Goal: Task Accomplishment & Management: Use online tool/utility

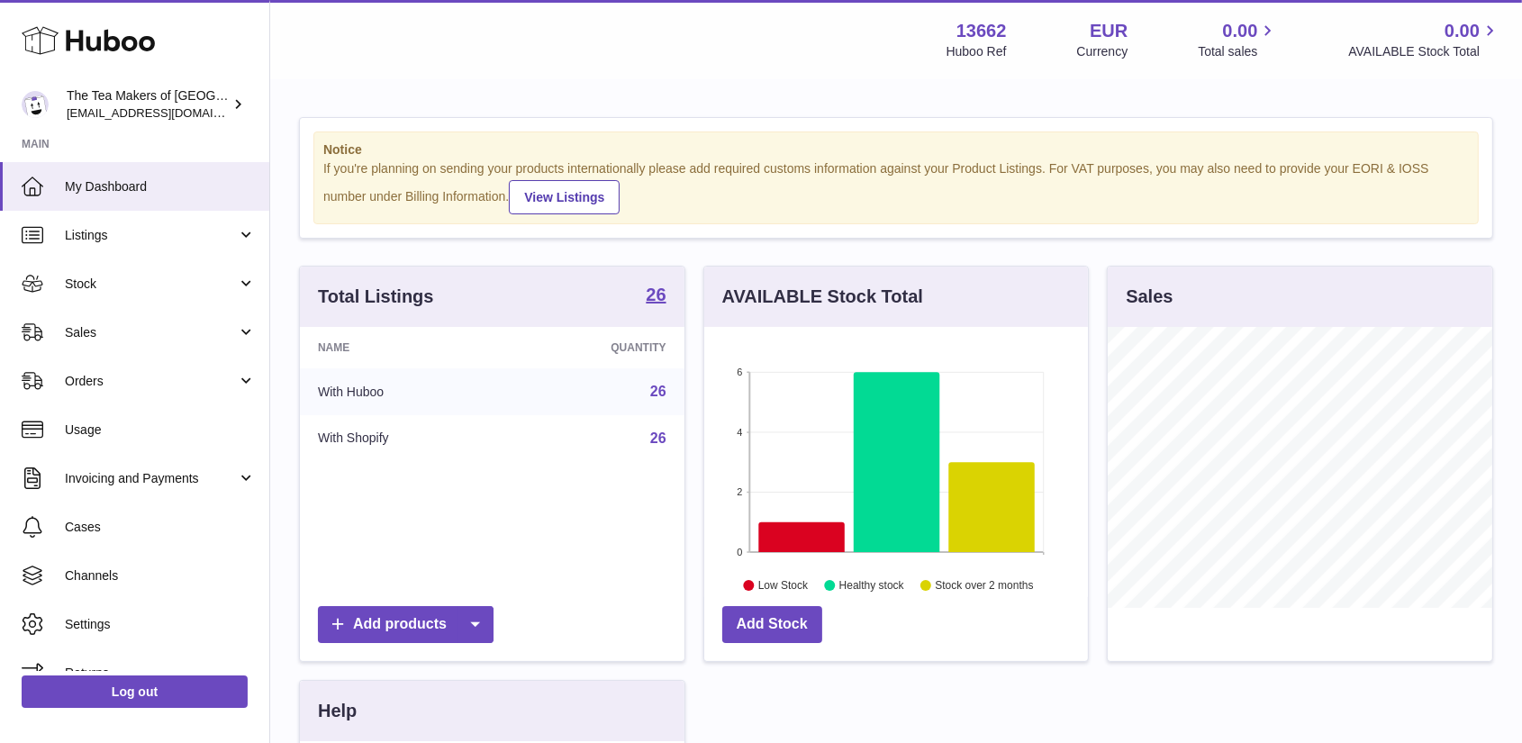
scroll to position [281, 384]
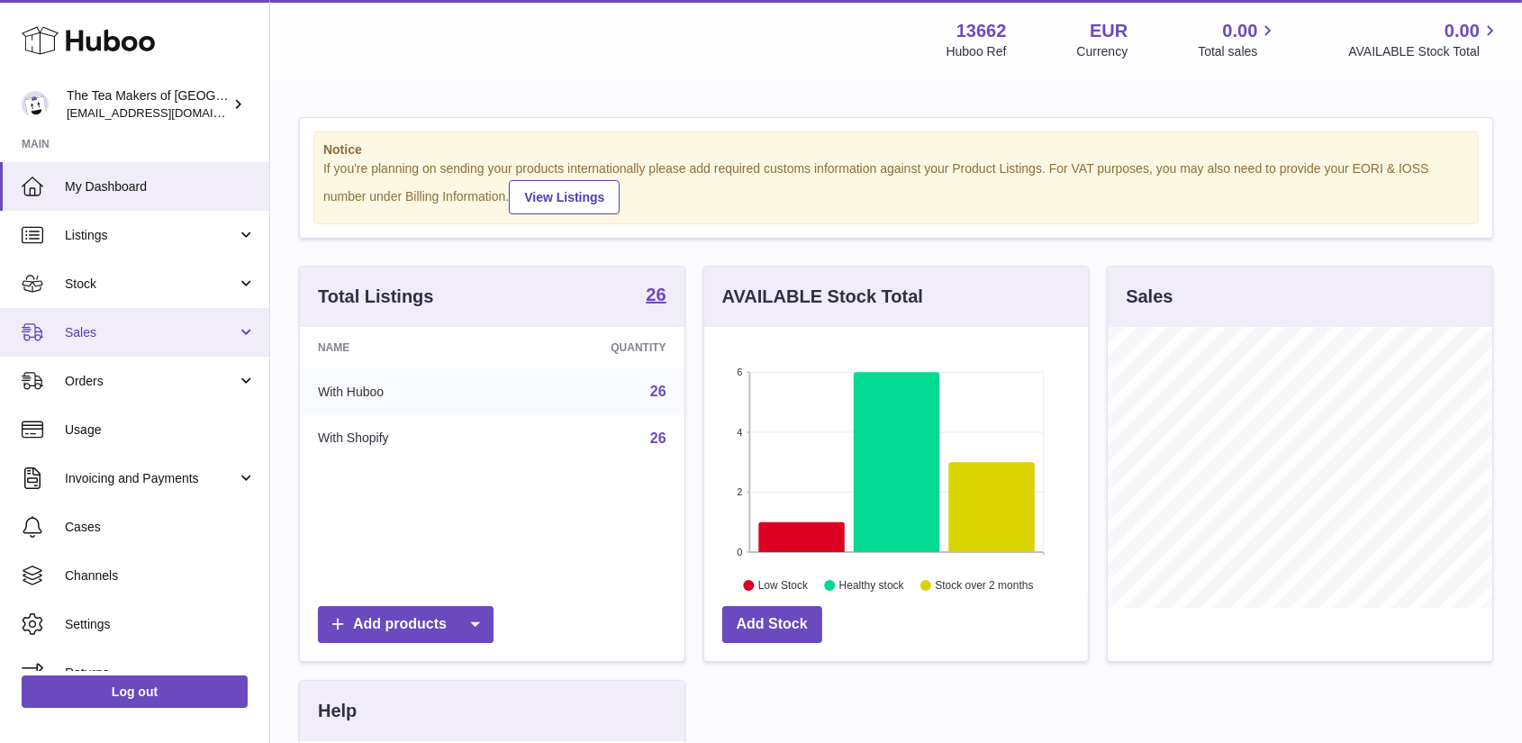
click at [78, 336] on span "Sales" at bounding box center [151, 332] width 172 height 17
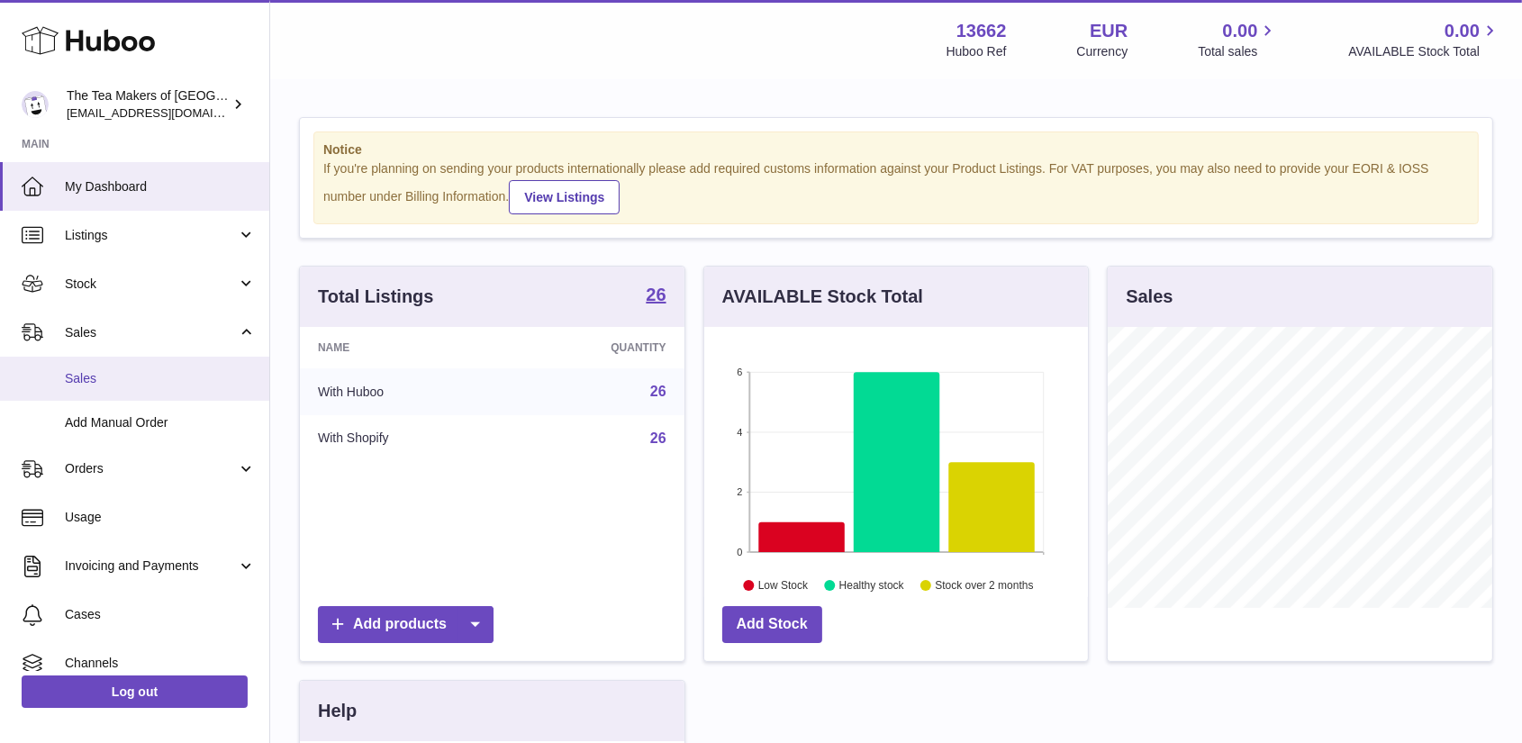
click at [147, 376] on span "Sales" at bounding box center [160, 378] width 191 height 17
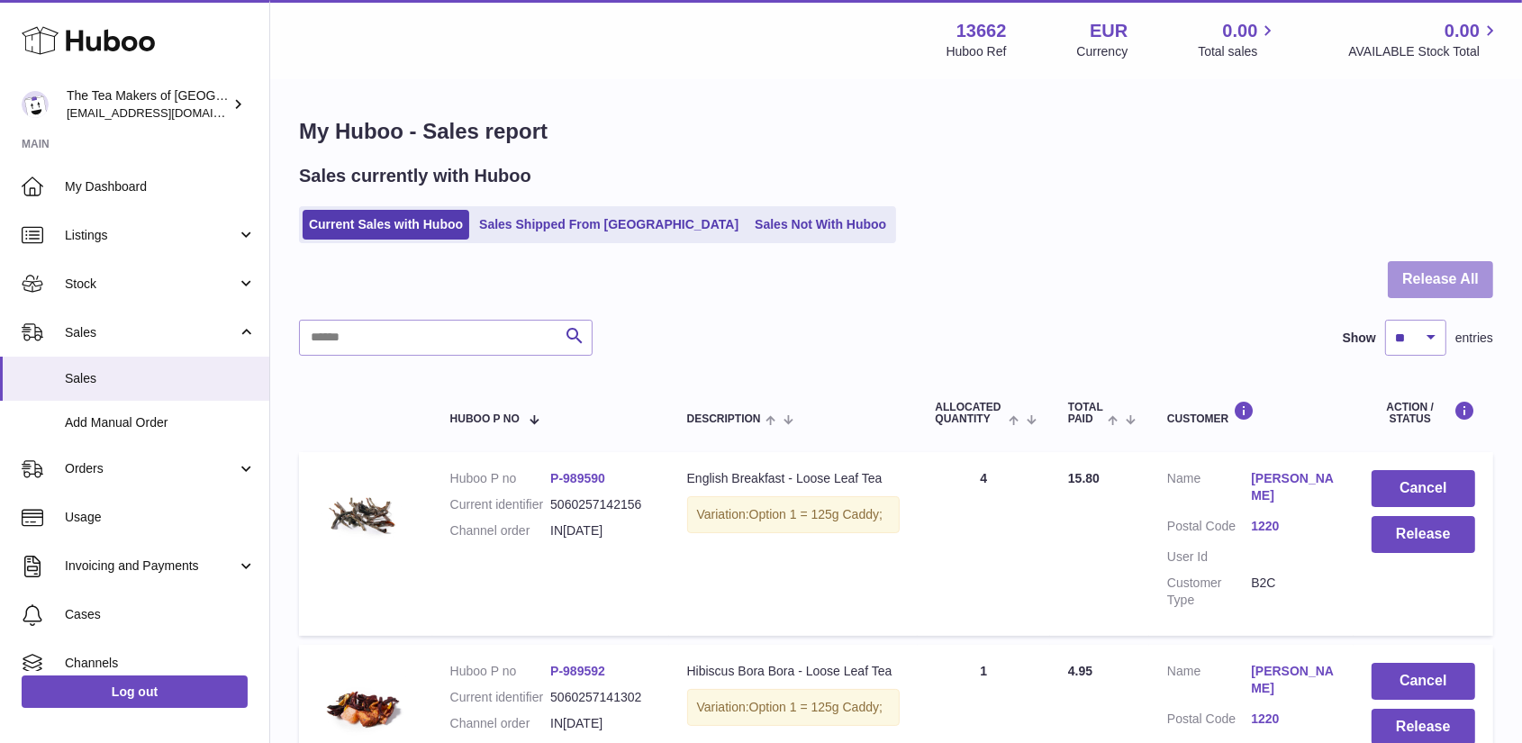
click at [1429, 281] on button "Release All" at bounding box center [1440, 279] width 105 height 37
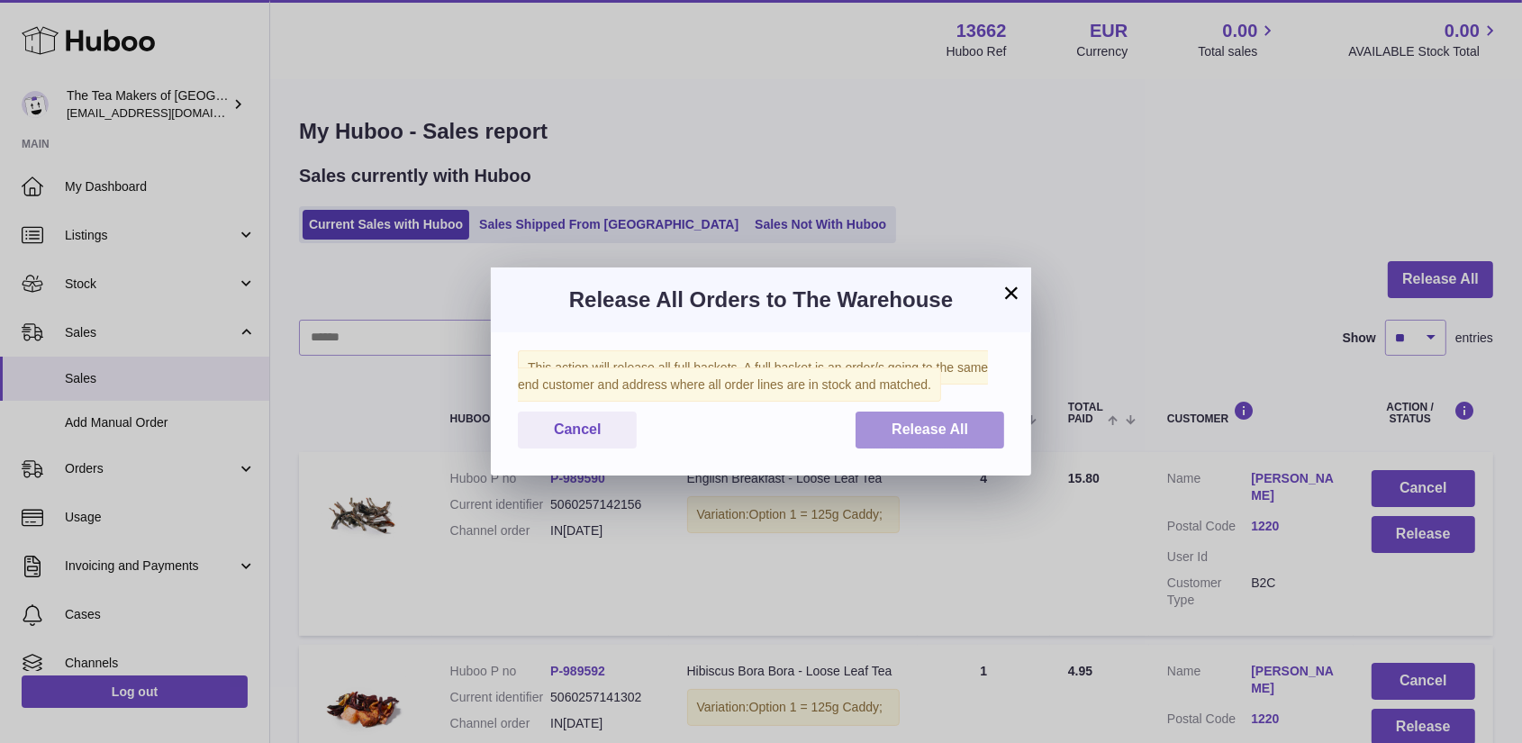
click at [911, 427] on span "Release All" at bounding box center [930, 428] width 77 height 15
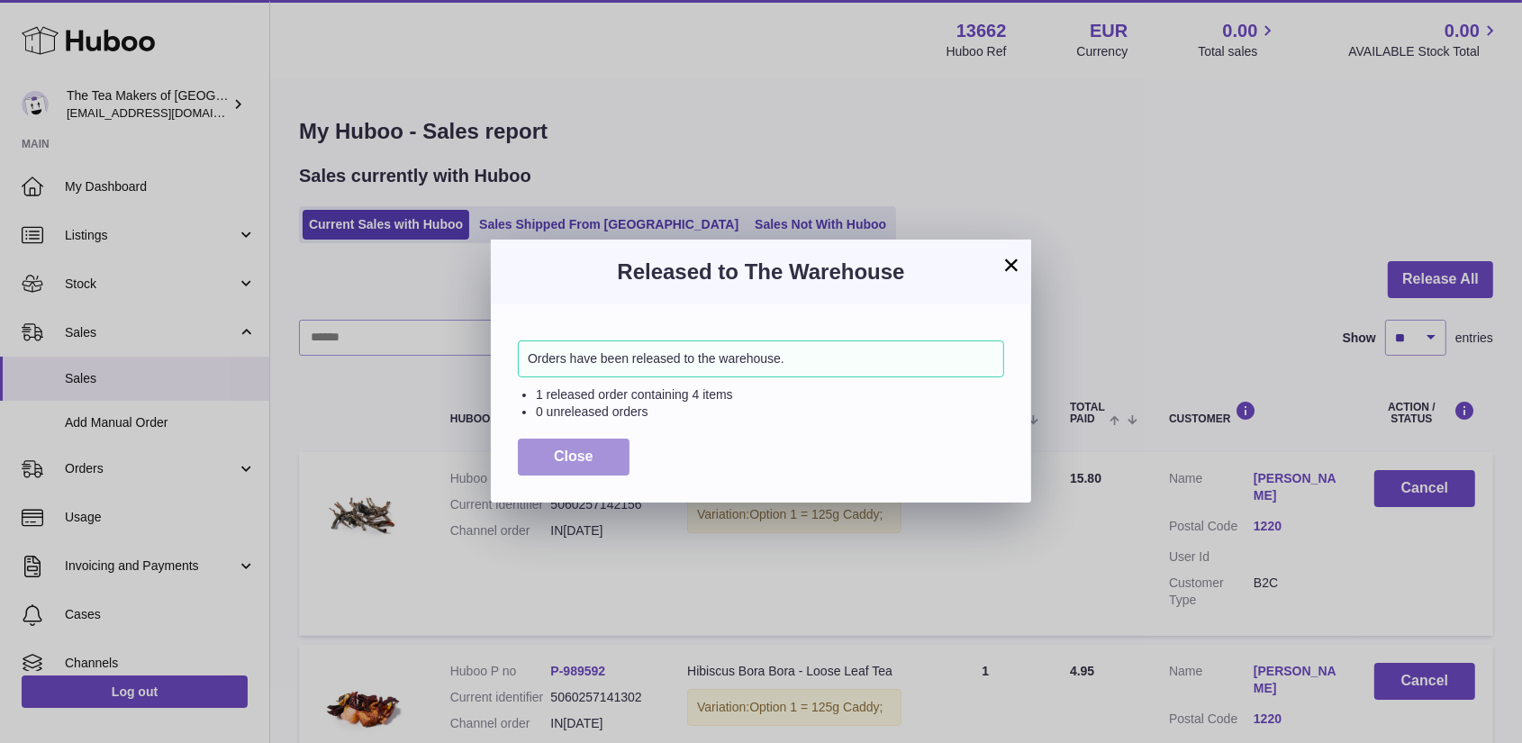
click at [547, 450] on button "Close" at bounding box center [574, 457] width 112 height 37
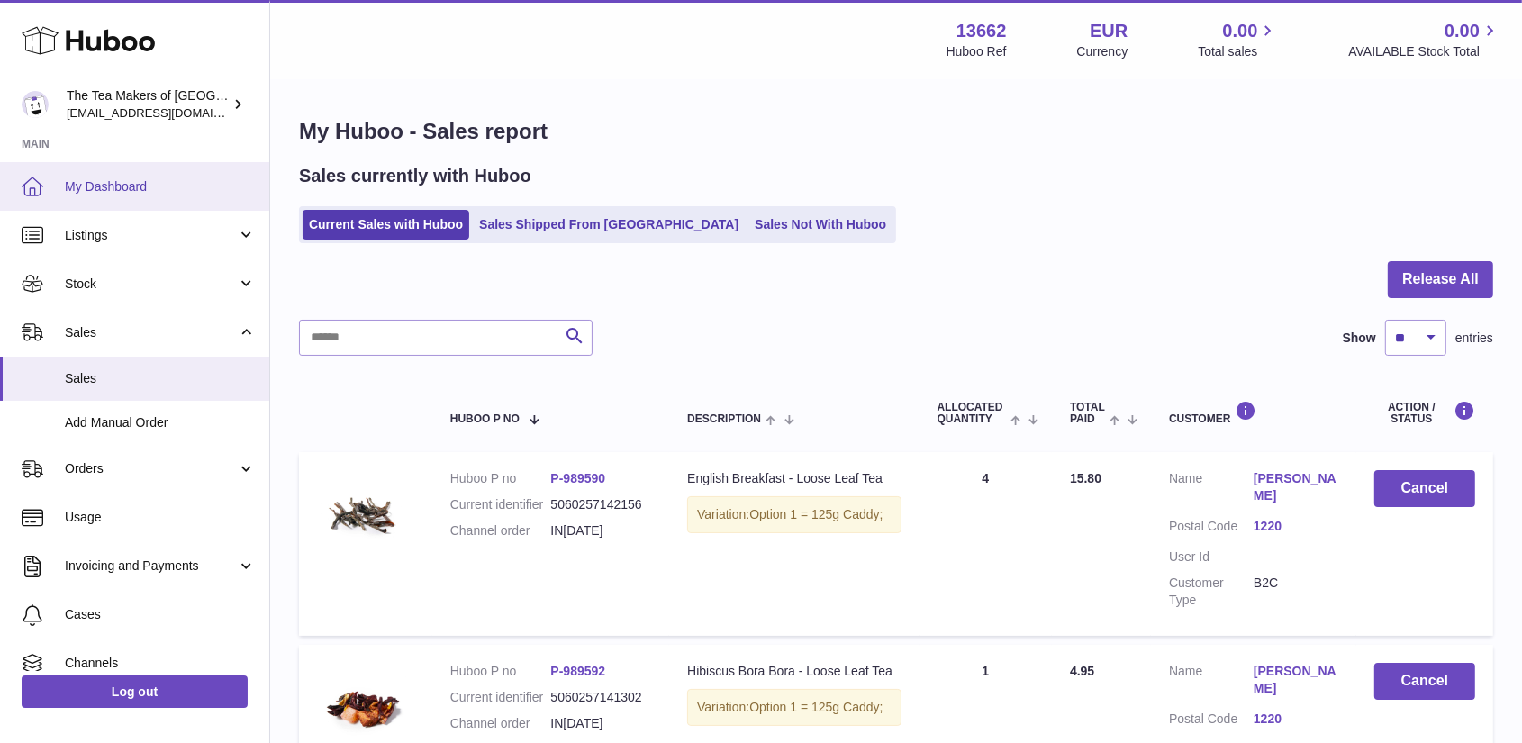
click at [90, 186] on span "My Dashboard" at bounding box center [160, 186] width 191 height 17
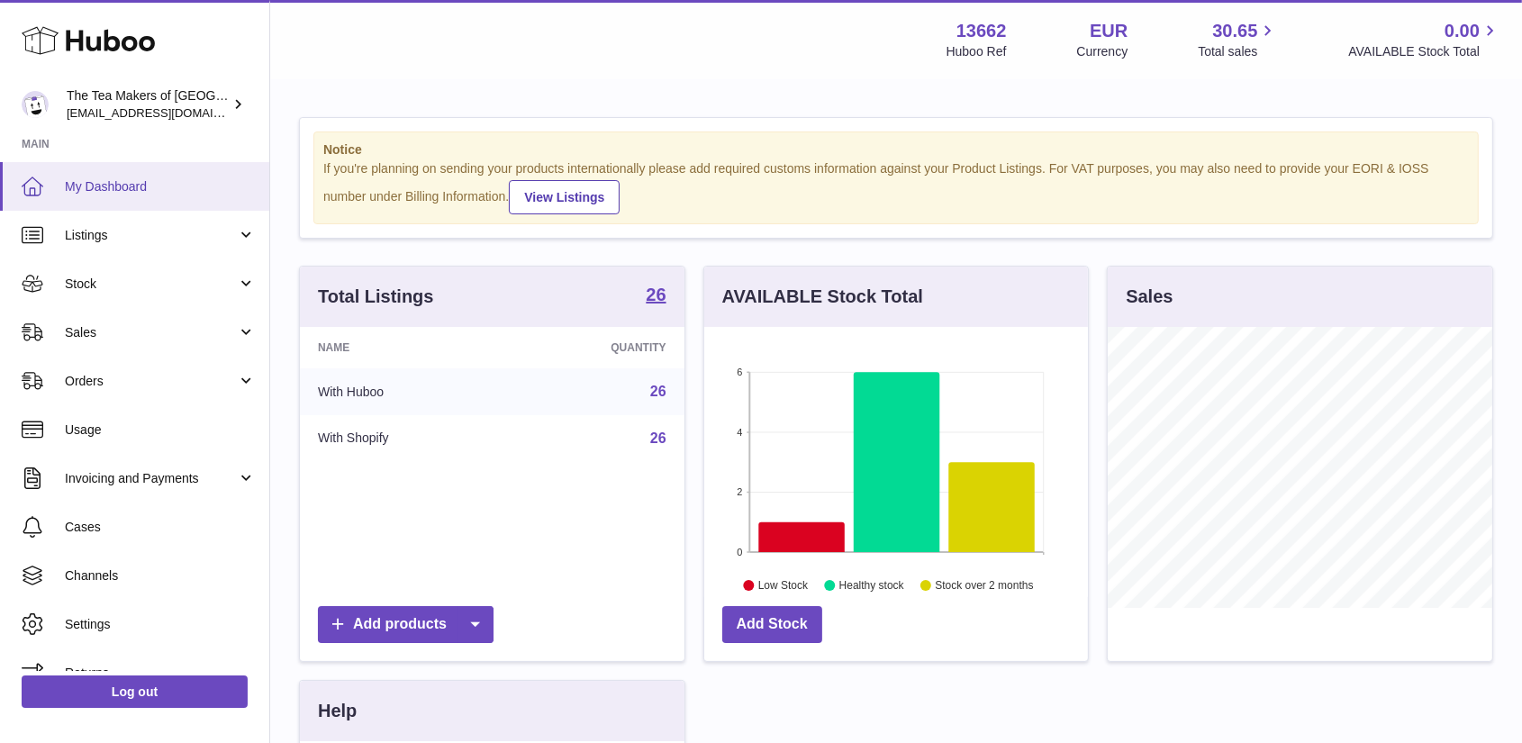
scroll to position [281, 384]
